Goal: Information Seeking & Learning: Check status

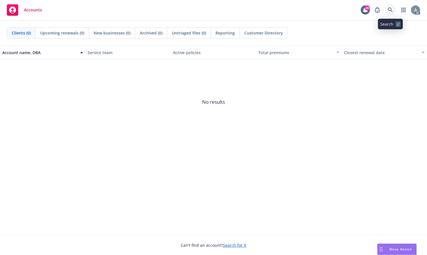
click at [391, 10] on icon at bounding box center [390, 9] width 5 height 5
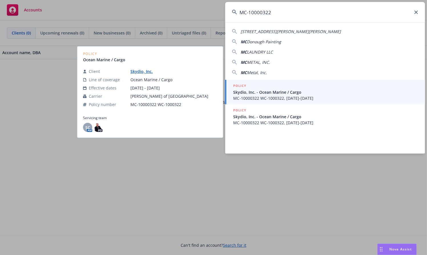
type input "MC-10000322"
click at [276, 96] on span "MC-10000322 WC-1000322, 02/18/2023-02/18/2024" at bounding box center [325, 98] width 185 height 6
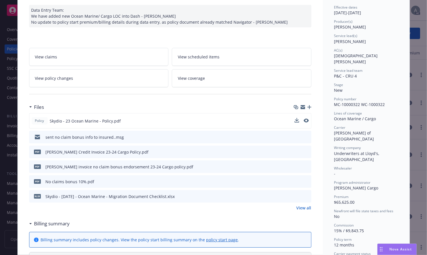
scroll to position [63, 0]
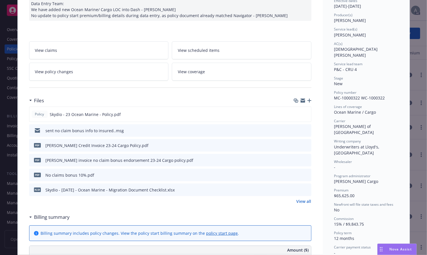
click at [70, 74] on link "View policy changes" at bounding box center [99, 72] width 140 height 18
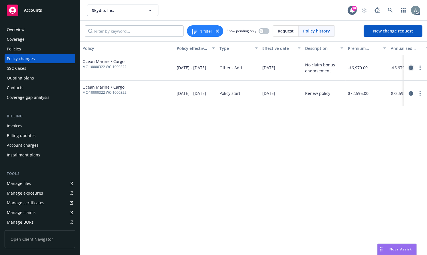
click at [410, 66] on icon "circleInformation" at bounding box center [411, 68] width 5 height 5
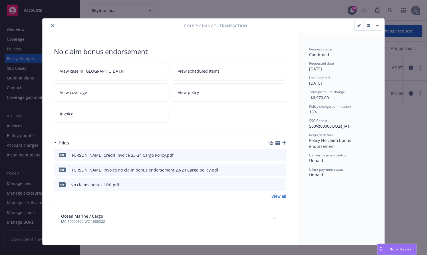
click at [209, 172] on div "pdf Falvey invoice no claim bonus endorsement 23-24 Cargo policy.pdf" at bounding box center [170, 170] width 232 height 13
click at [278, 155] on icon "preview file" at bounding box center [280, 155] width 5 height 4
